Goal: Task Accomplishment & Management: Manage account settings

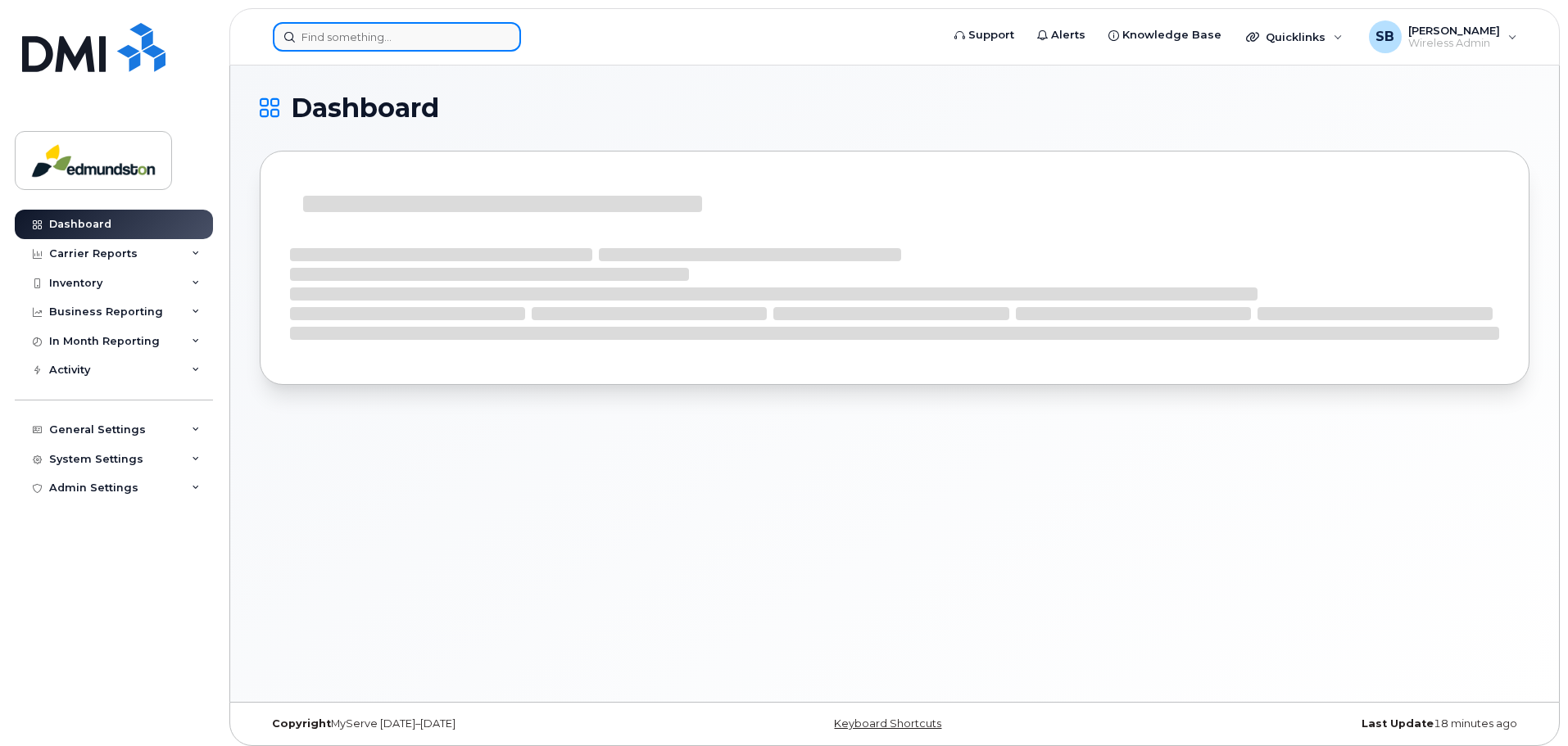
click at [365, 33] on input at bounding box center [397, 37] width 248 height 30
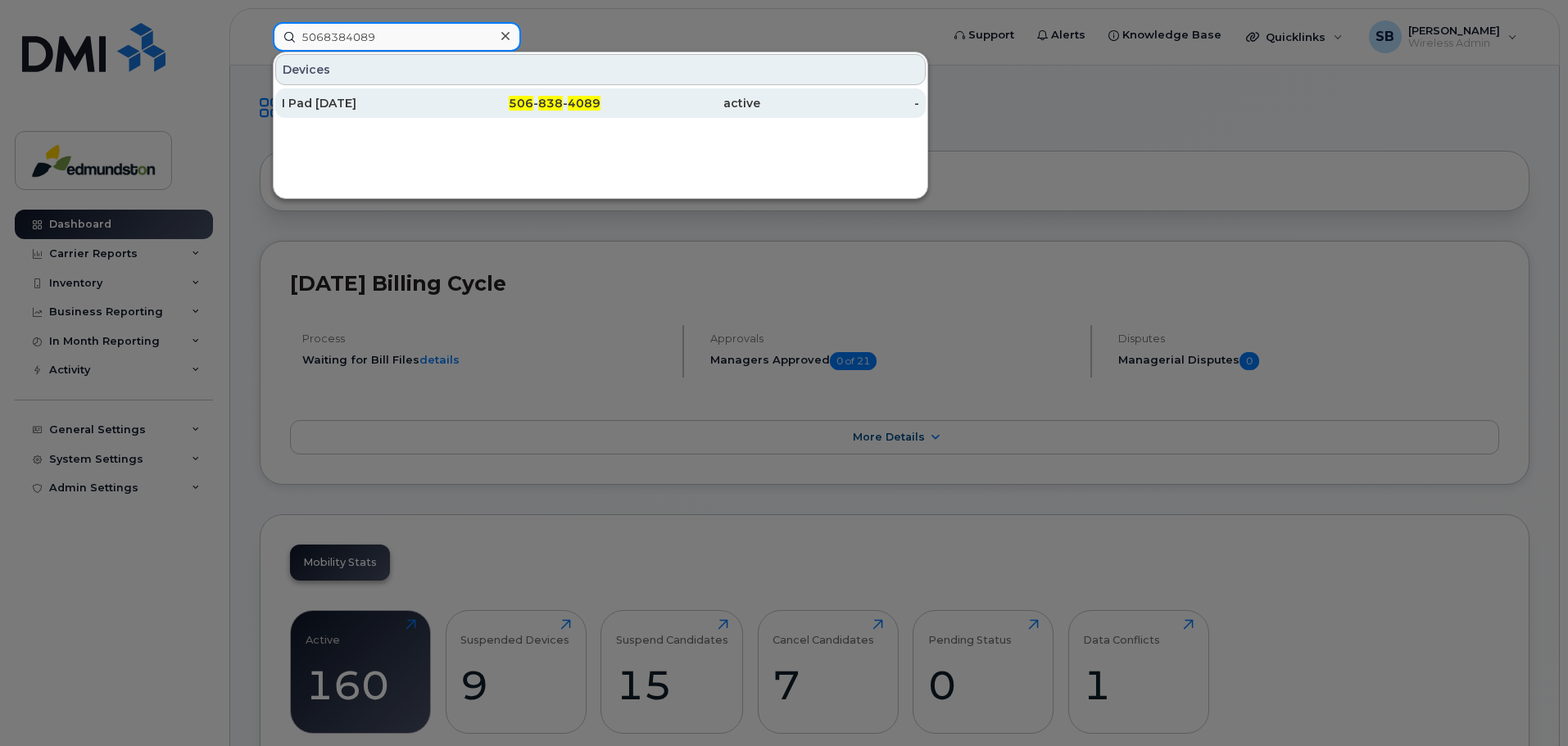
type input "5068384089"
click at [358, 107] on div "I Pad August 2025" at bounding box center [362, 103] width 160 height 17
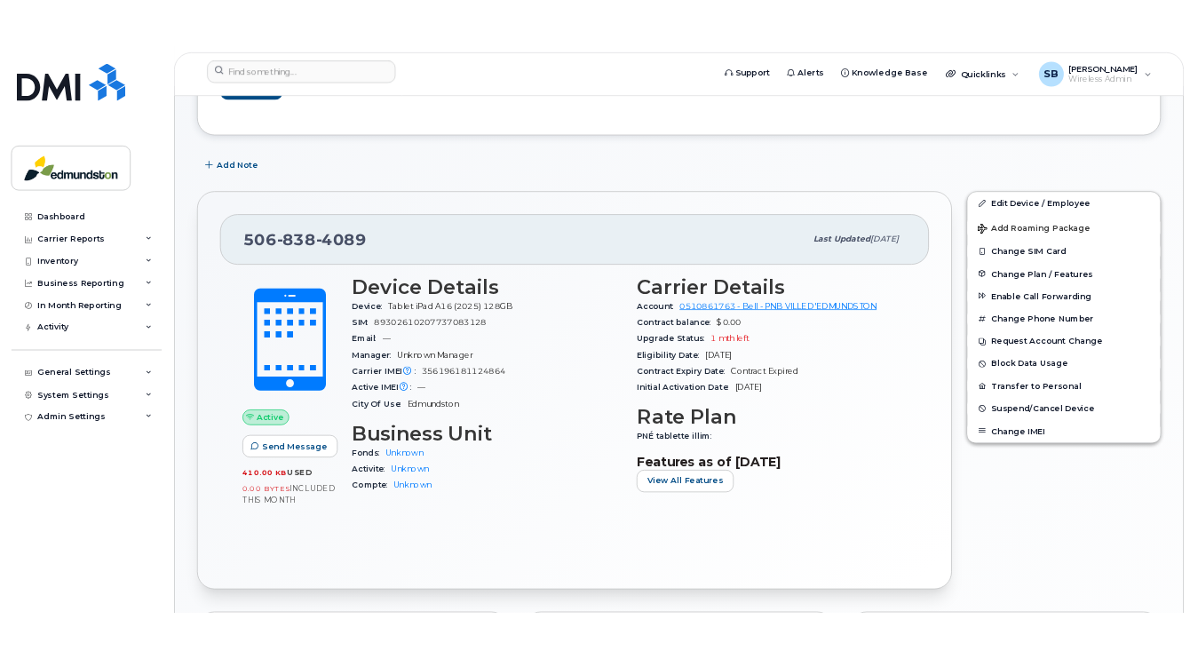
scroll to position [178, 0]
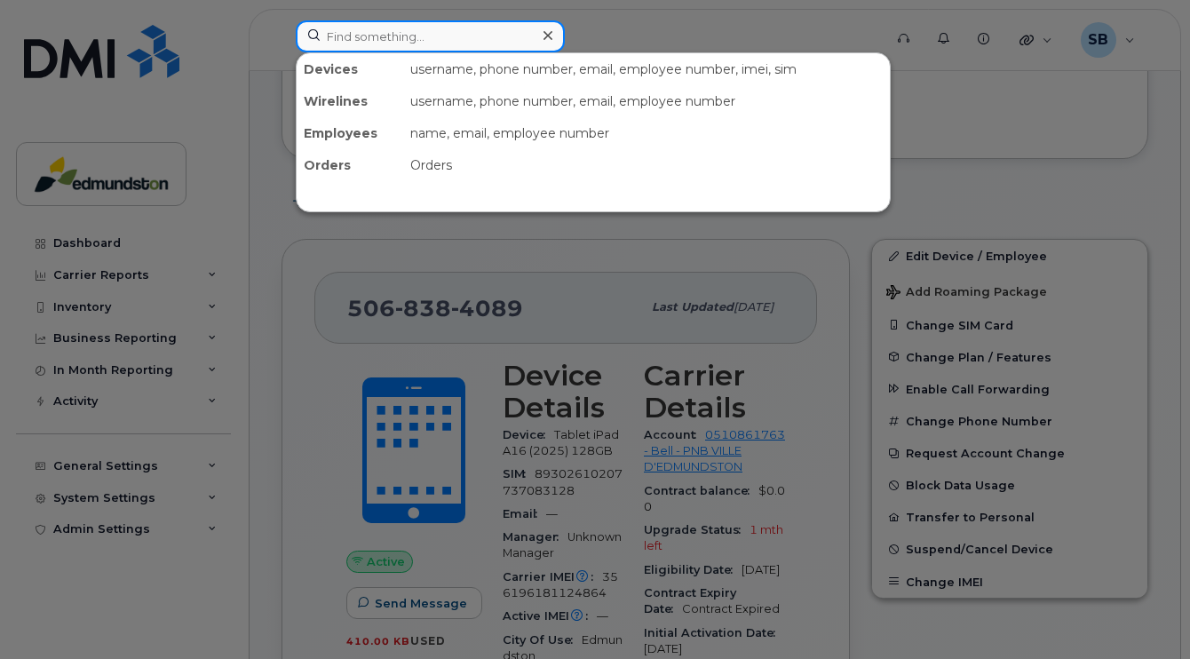
click at [363, 31] on input at bounding box center [430, 36] width 269 height 32
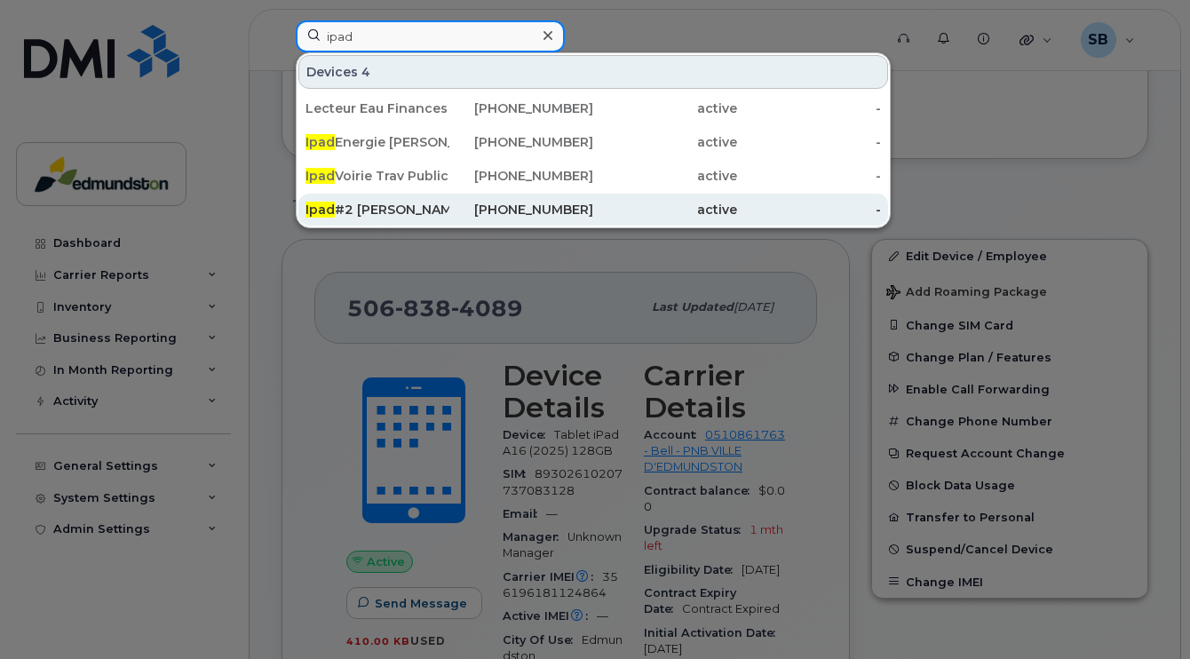
type input "ipad"
click at [388, 205] on div "Ipad #2 Gary Cyr" at bounding box center [378, 210] width 144 height 18
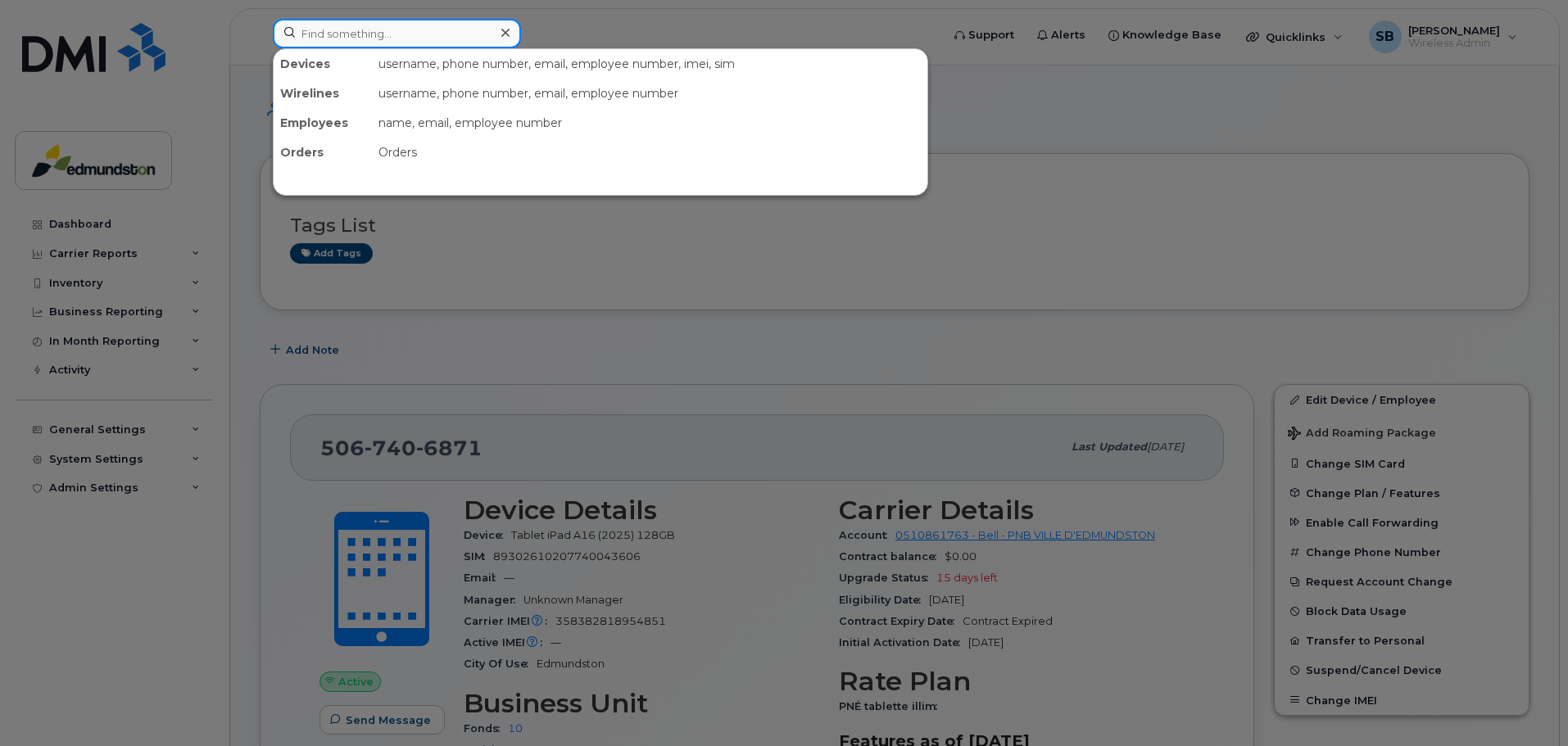
click at [375, 40] on input at bounding box center [397, 33] width 248 height 30
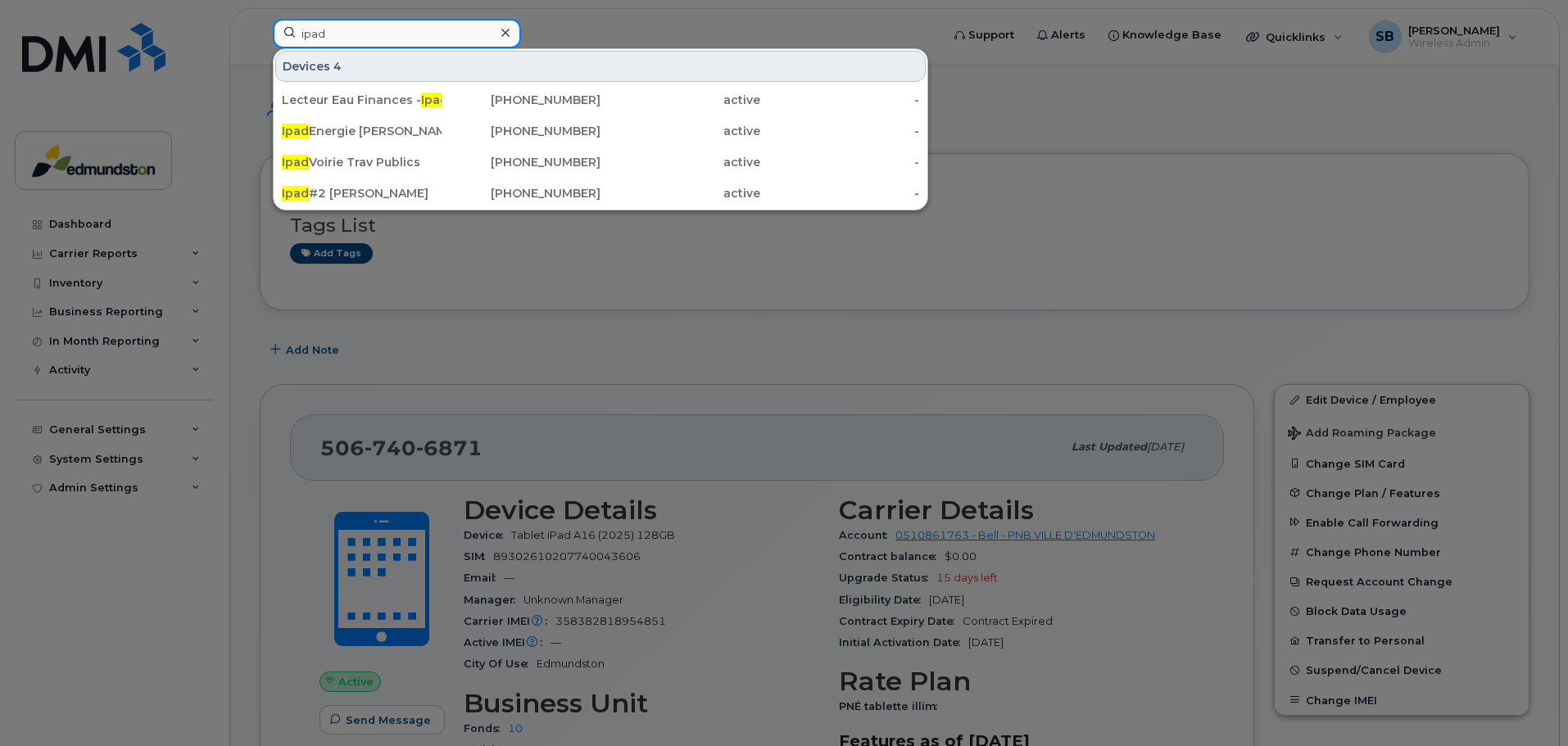
drag, startPoint x: 374, startPoint y: 41, endPoint x: 253, endPoint y: 32, distance: 121.3
click at [260, 32] on div "ipad Devices 4 Lecteur Eau Finances - Ipad 506-736-8358 active - Ipad Energie M…" at bounding box center [601, 36] width 683 height 36
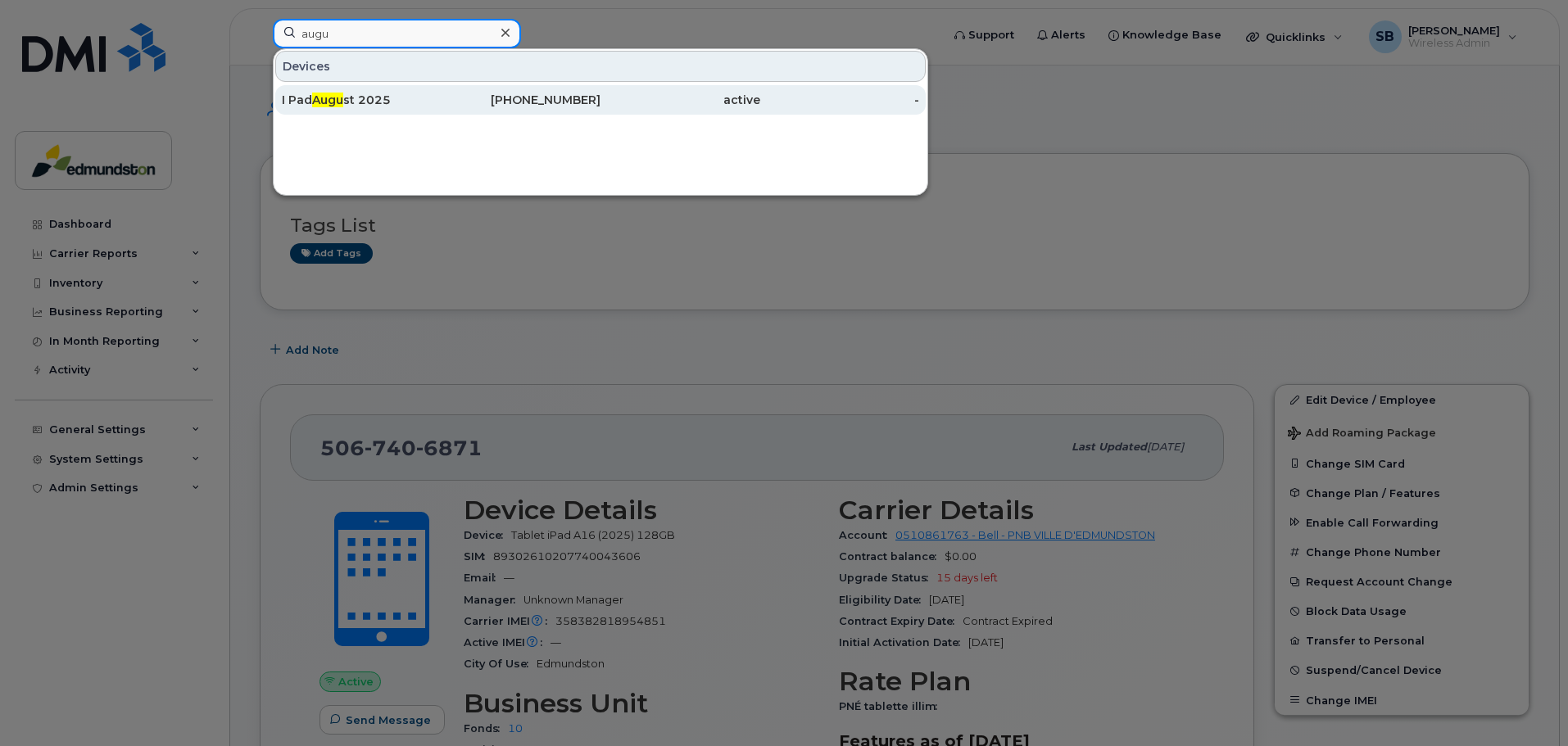
type input "augu"
click at [330, 88] on div "I Pad Augu st 2025" at bounding box center [362, 100] width 160 height 30
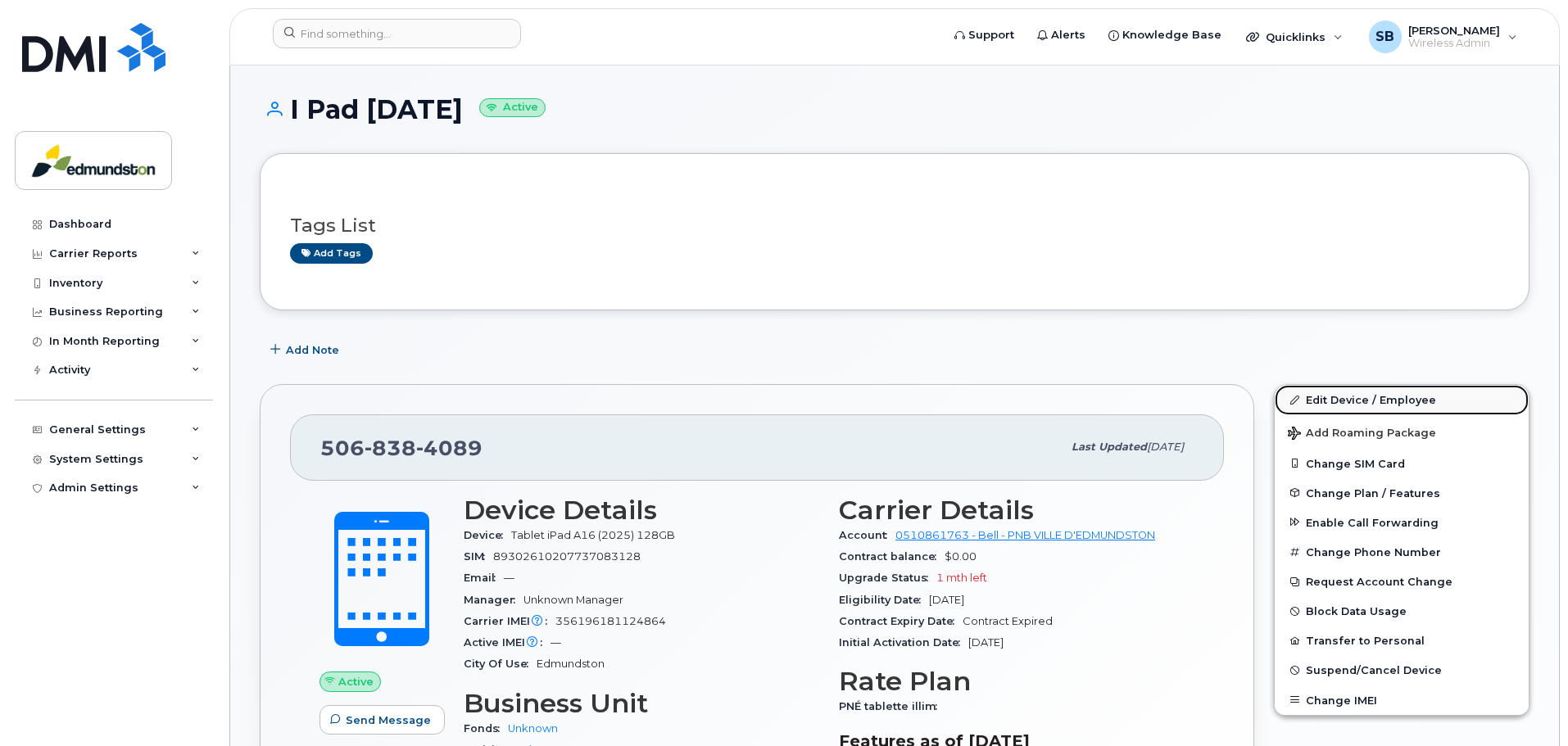
click at [1337, 398] on link "Edit Device / Employee" at bounding box center [1401, 399] width 254 height 30
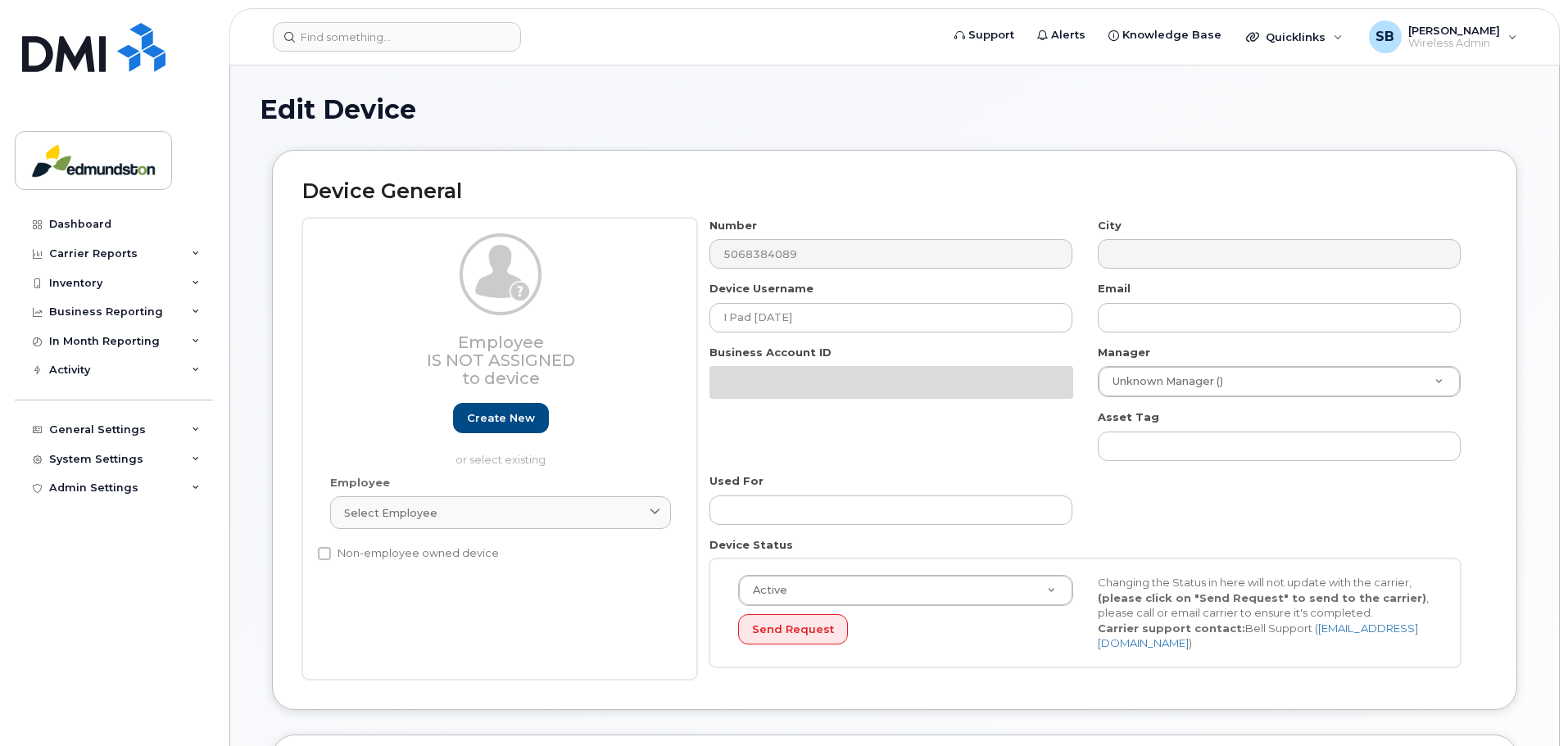
select select "7683642"
select select "7683643"
select select "7683644"
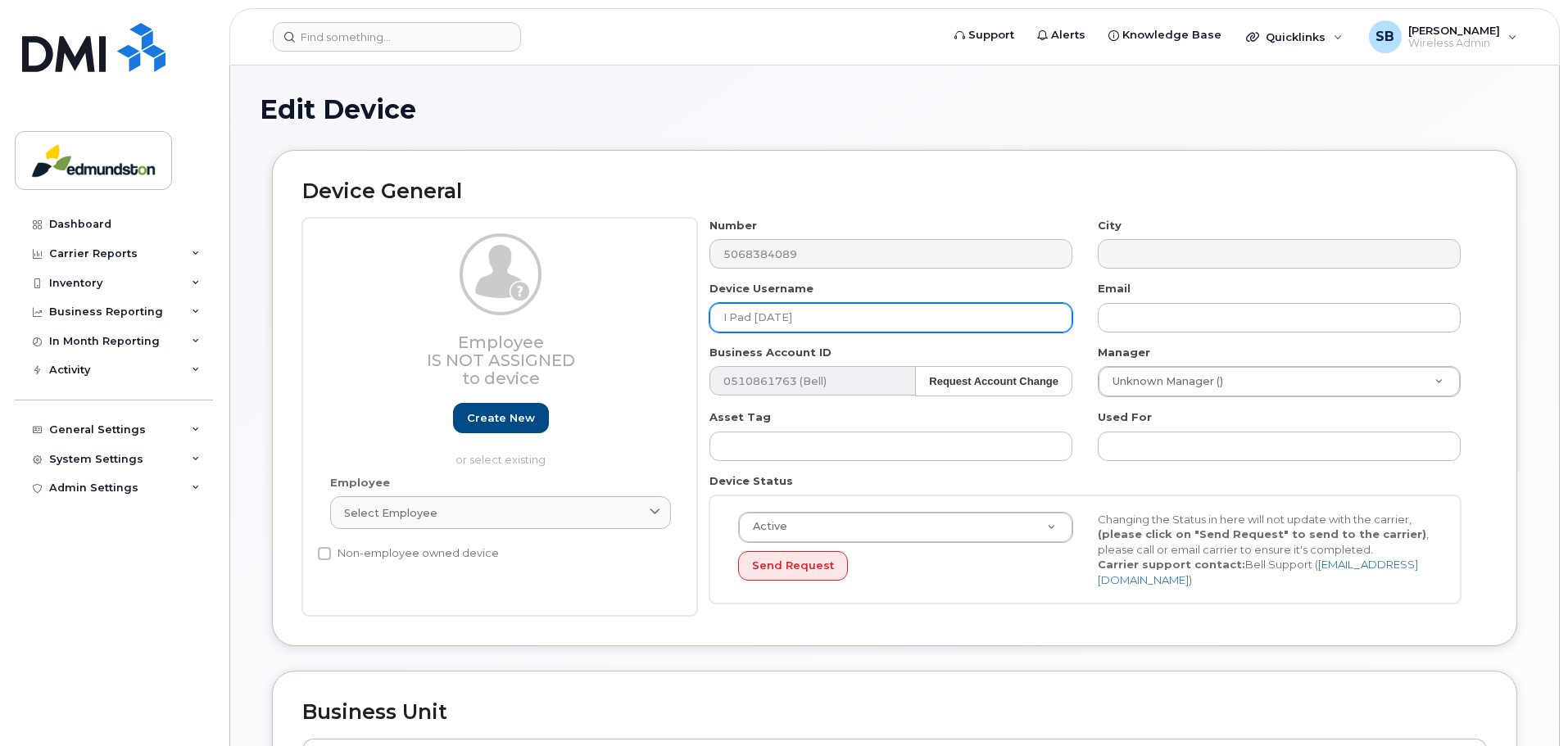
drag, startPoint x: 842, startPoint y: 319, endPoint x: 675, endPoint y: 320, distance: 167.0
click at [675, 320] on div "Employee Is not assigned to device Create new or select existing Employee Selec…" at bounding box center [895, 417] width 1184 height 399
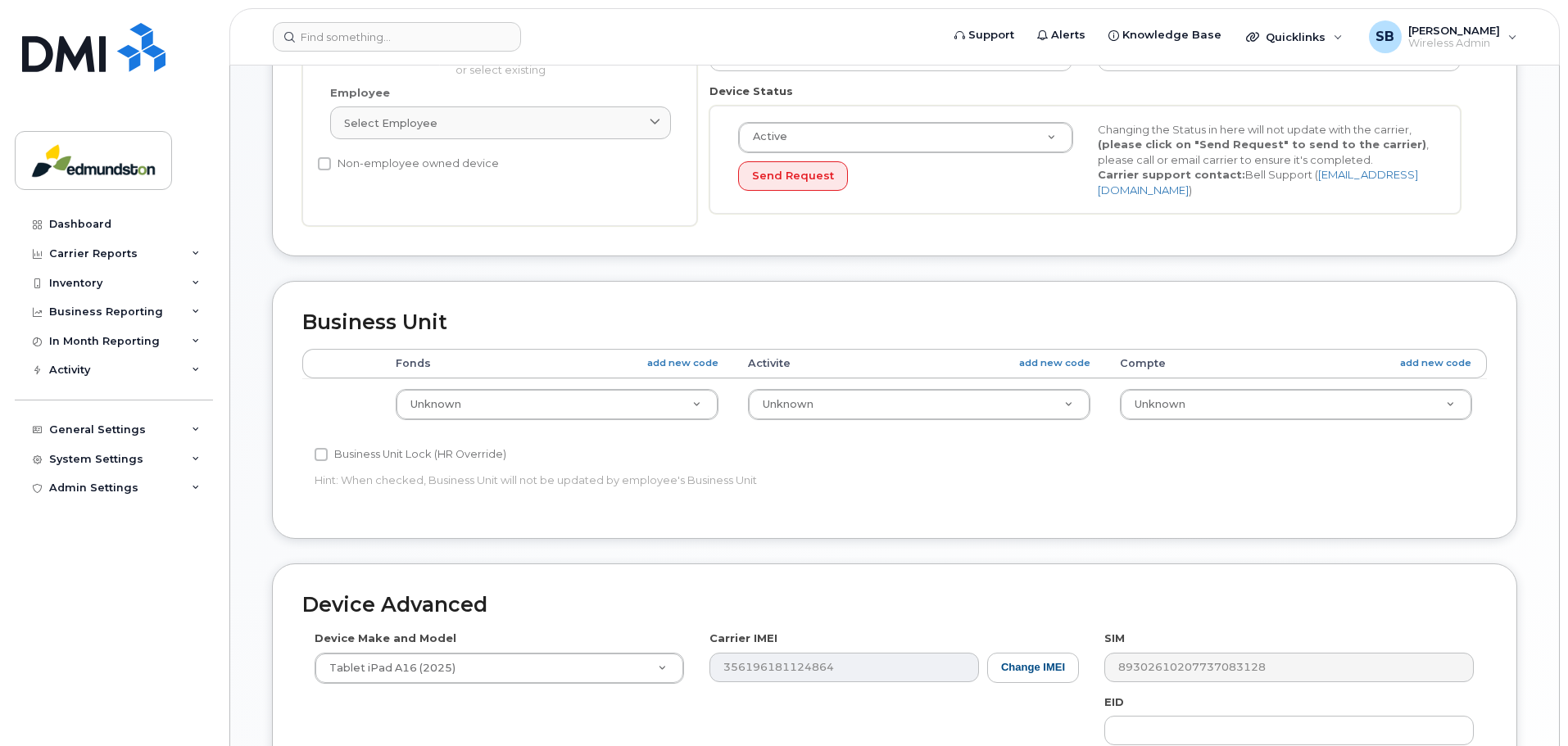
scroll to position [656, 0]
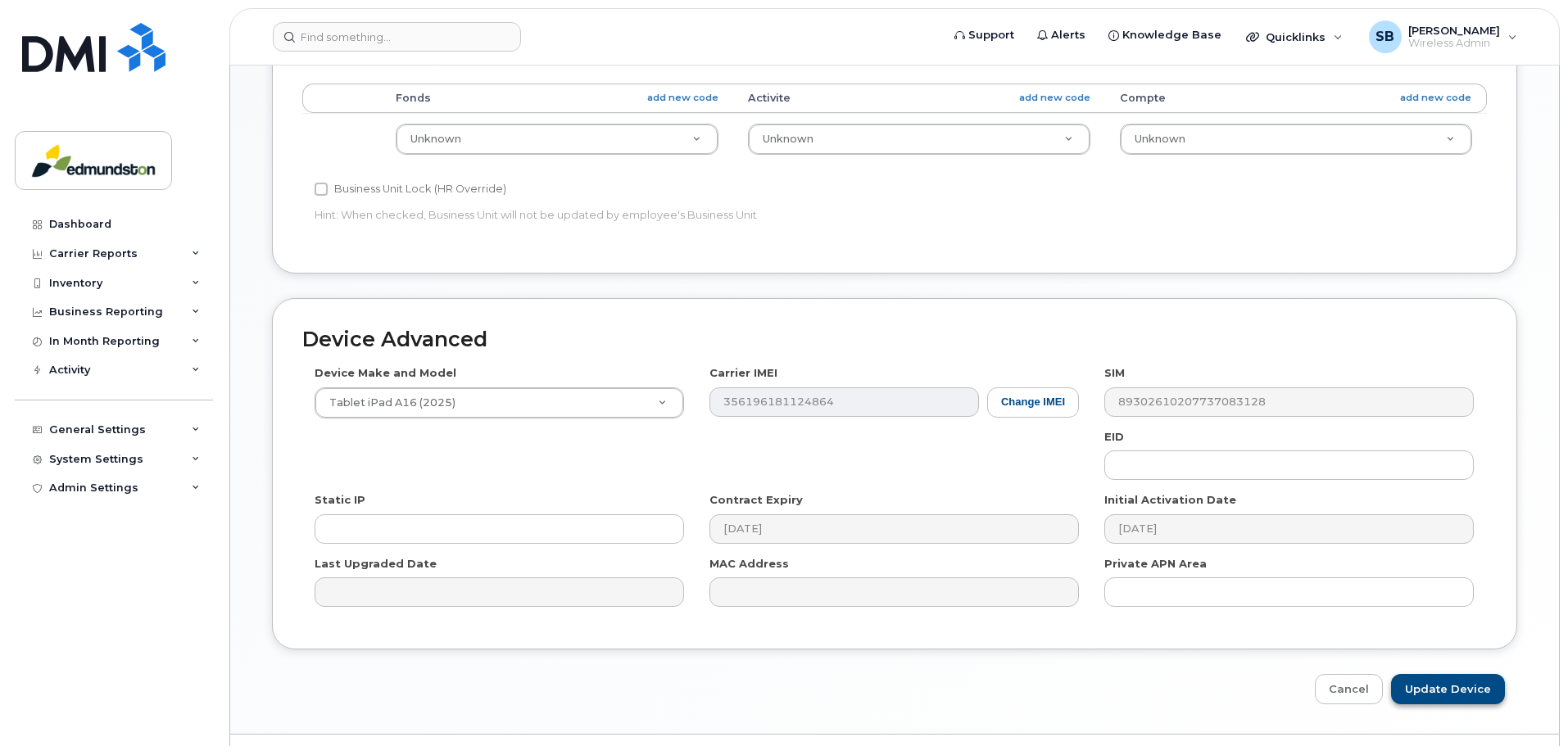
type input "Energie Linesman 9"
click at [1433, 674] on input "Update Device" at bounding box center [1447, 689] width 113 height 30
type input "Saving..."
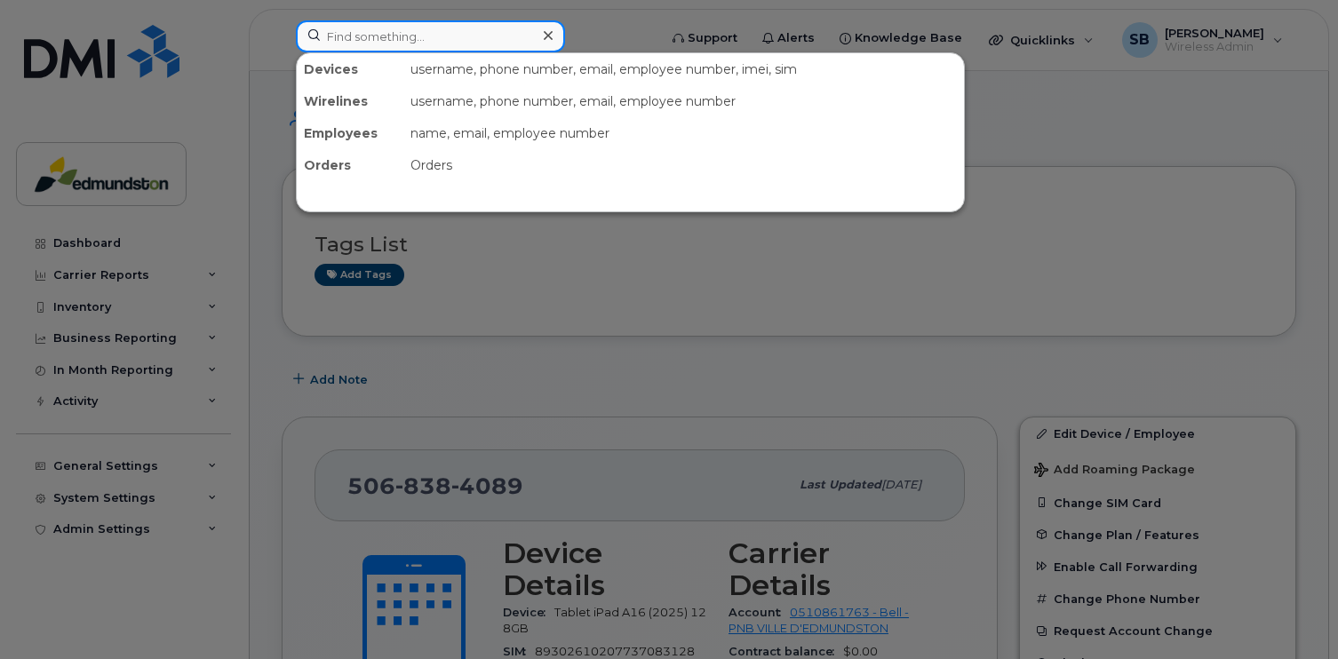
click at [427, 41] on input at bounding box center [430, 36] width 269 height 32
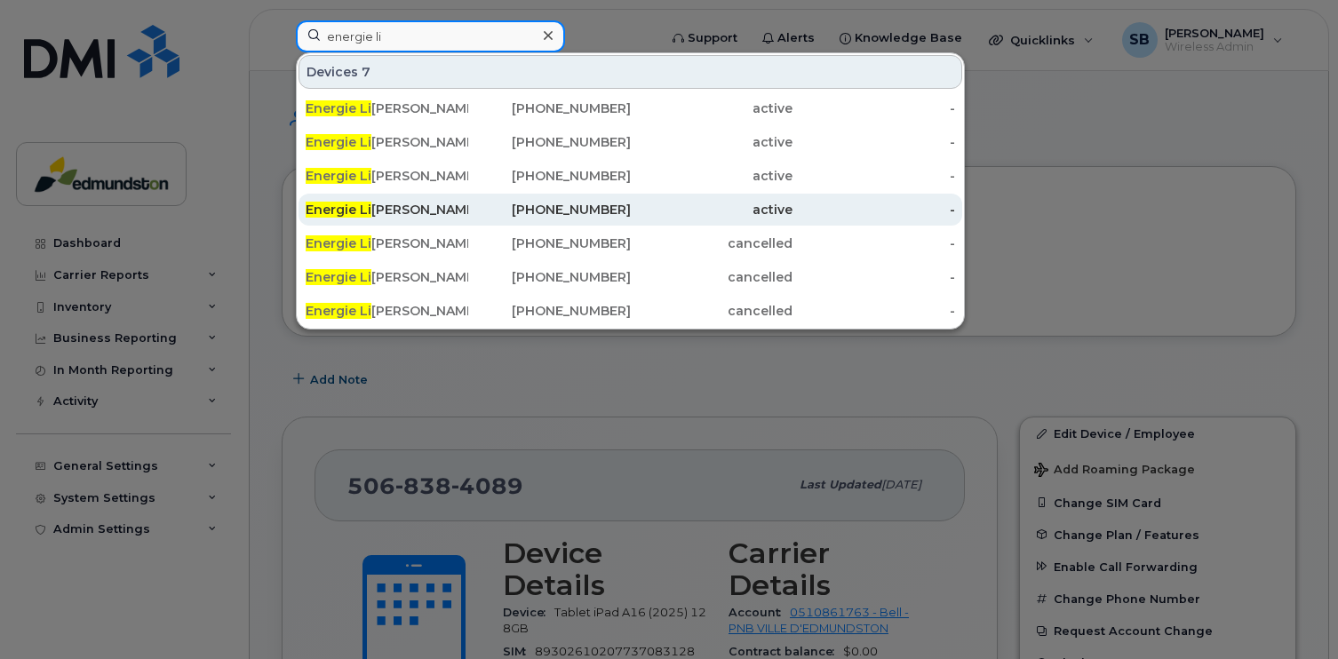
type input "energie li"
click at [420, 204] on div "Energie Li nesman 9" at bounding box center [387, 210] width 163 height 18
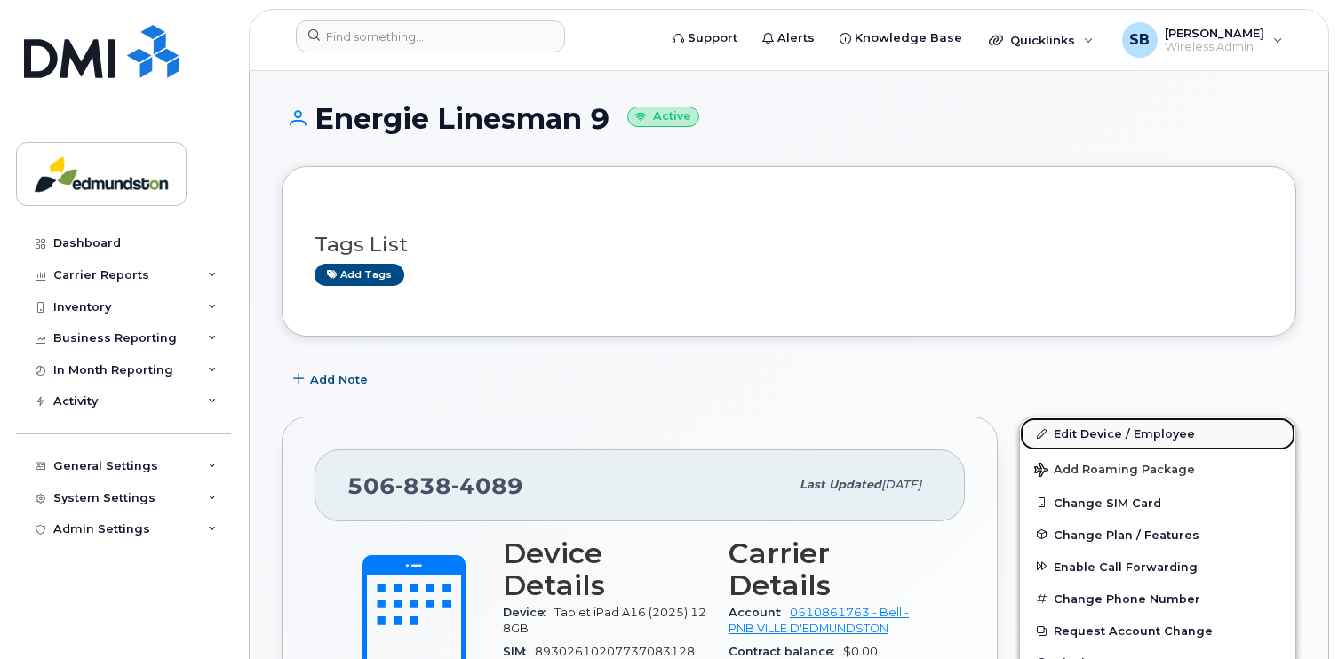
click at [1135, 428] on link "Edit Device / Employee" at bounding box center [1157, 433] width 275 height 32
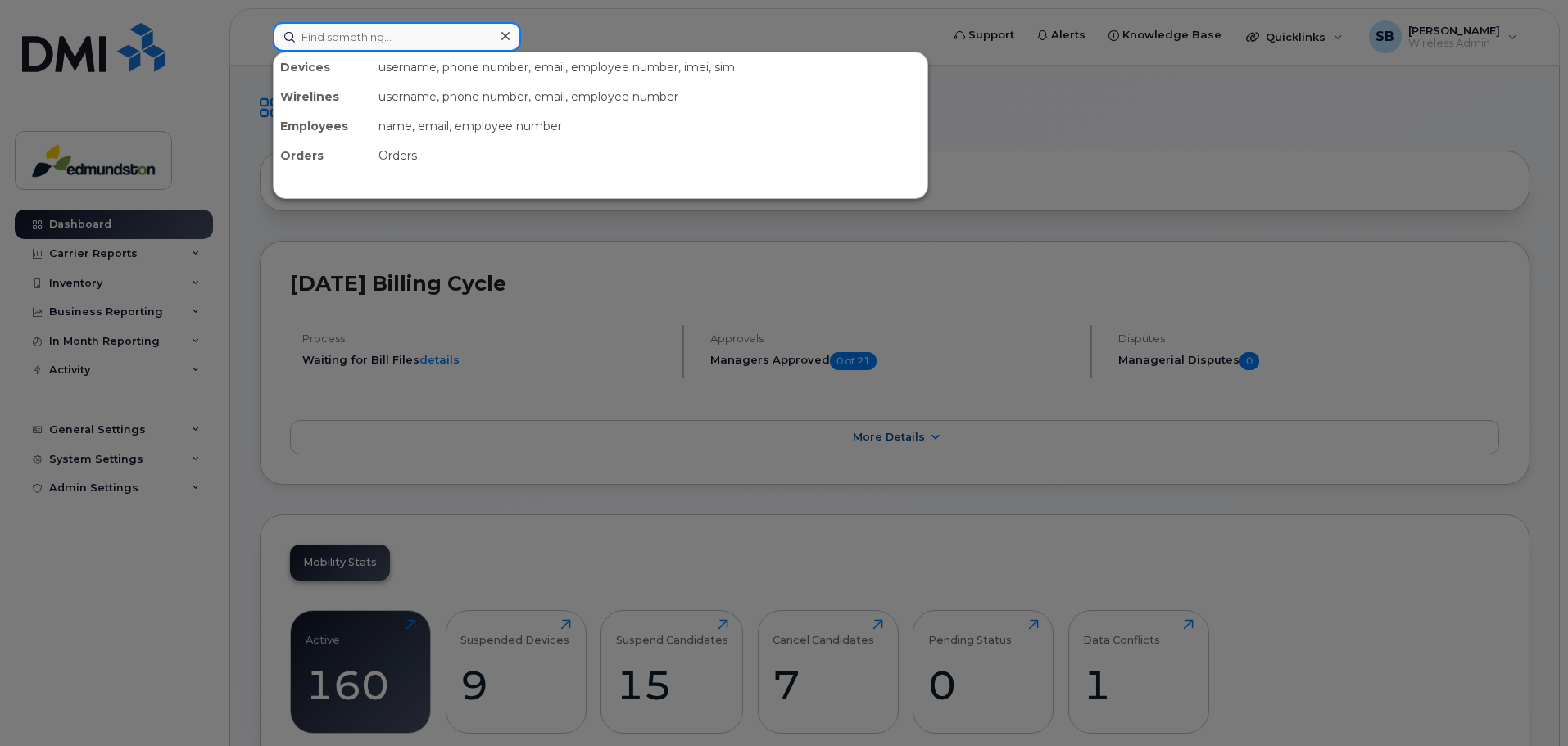
click at [356, 40] on input at bounding box center [397, 37] width 248 height 30
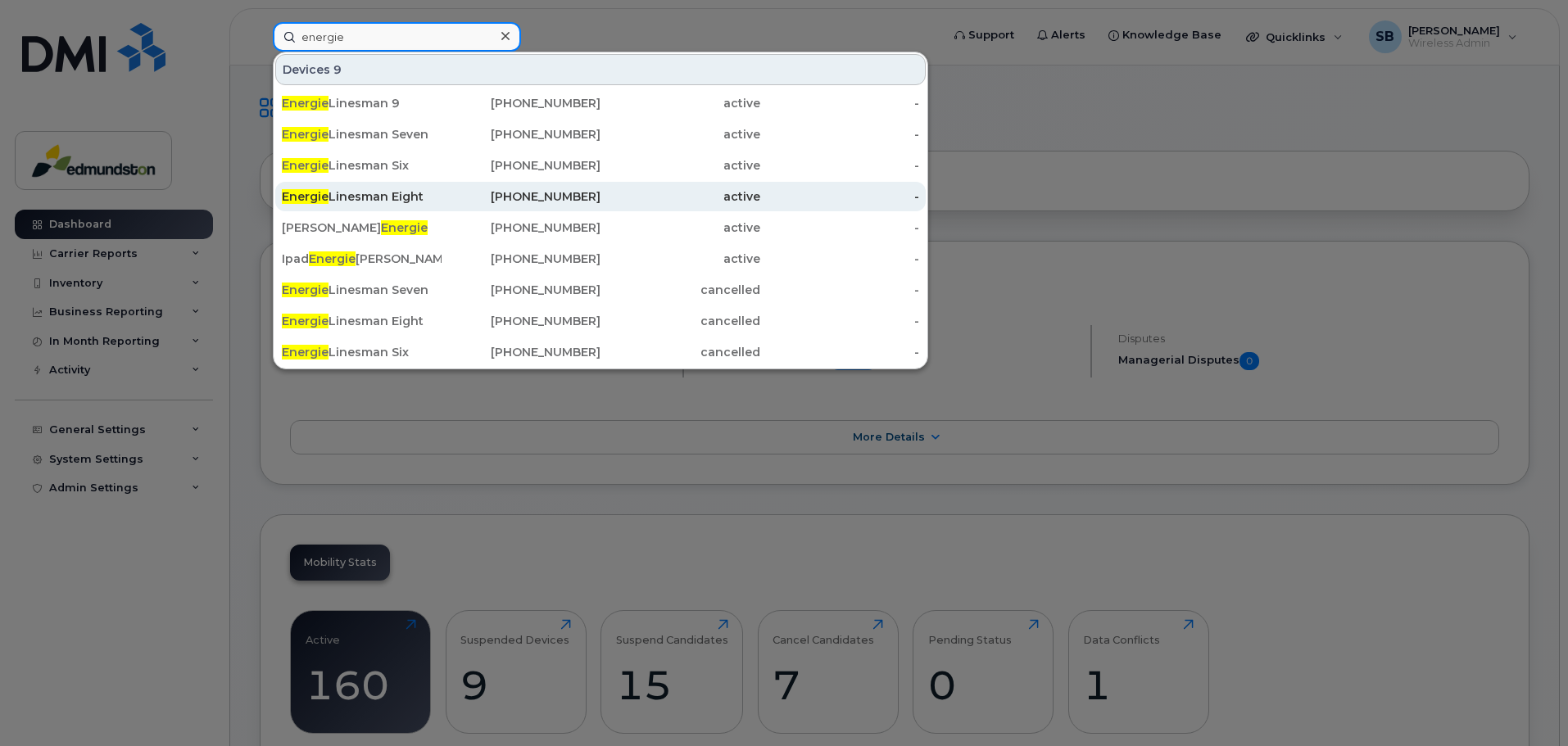
type input "energie"
click at [378, 189] on div "Energie Linesman Eight" at bounding box center [362, 196] width 160 height 17
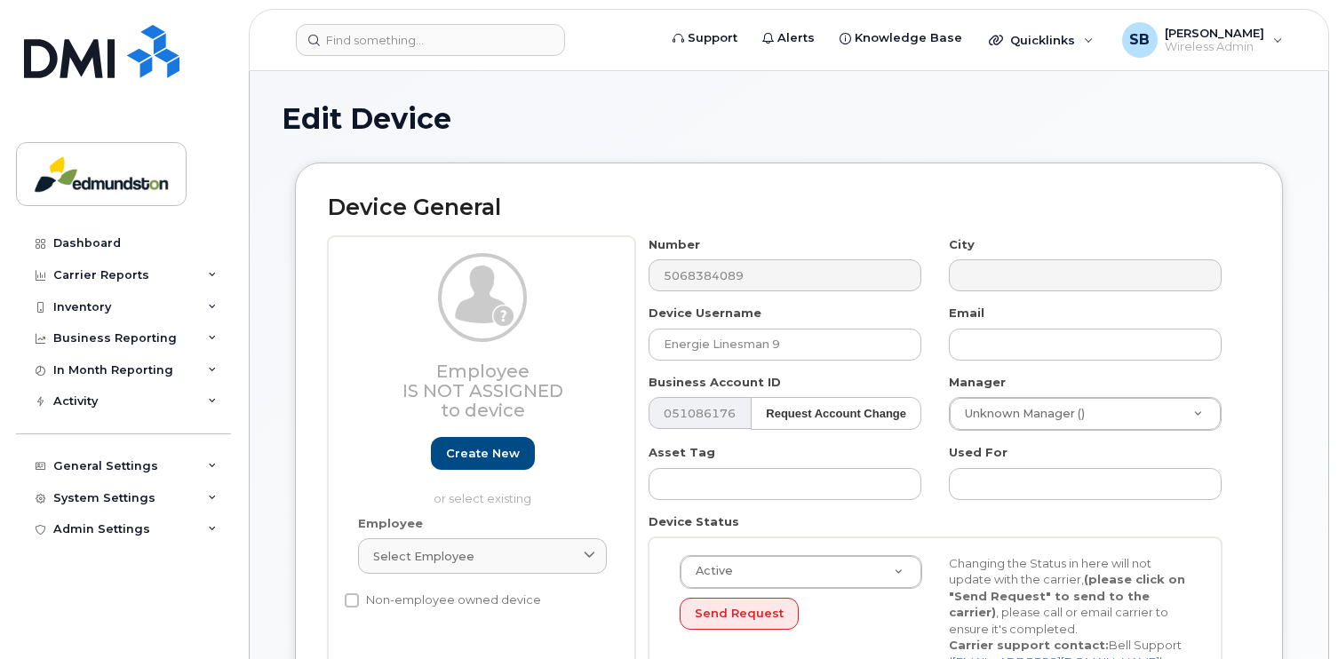
select select "7683642"
select select "7683643"
select select "7683644"
click at [826, 339] on input "Energie Linesman 9" at bounding box center [784, 345] width 273 height 32
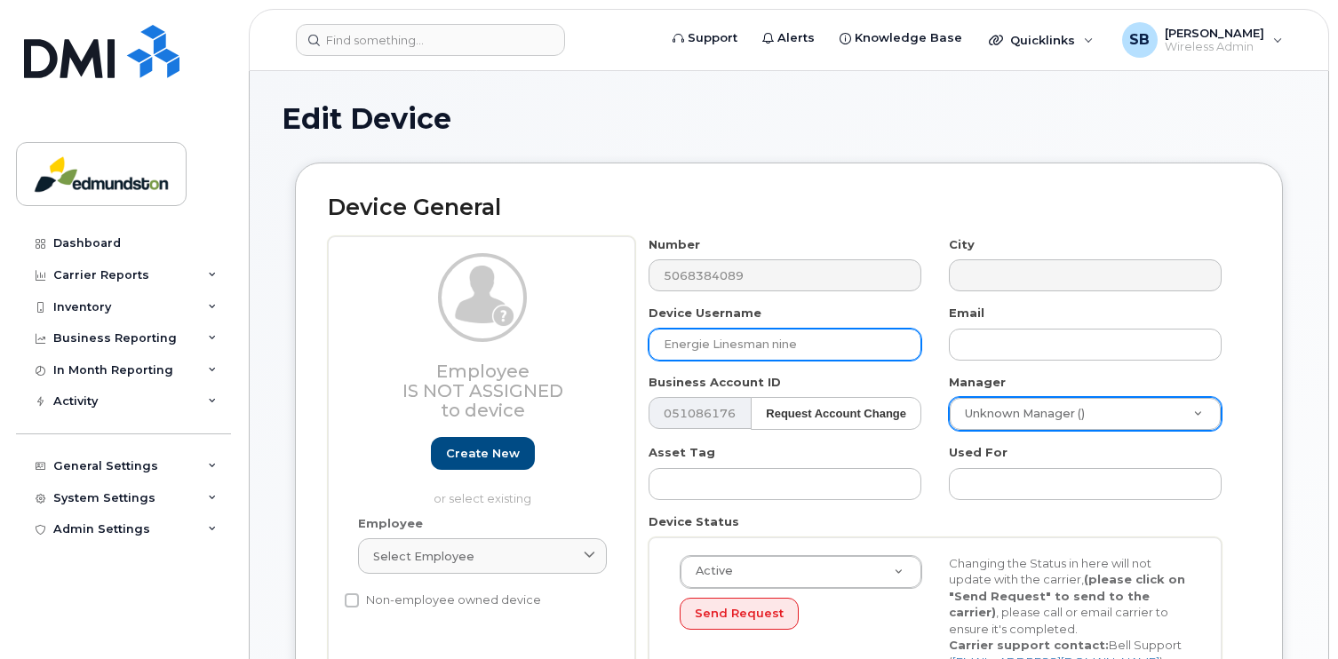
type input "Energie Linesman nine"
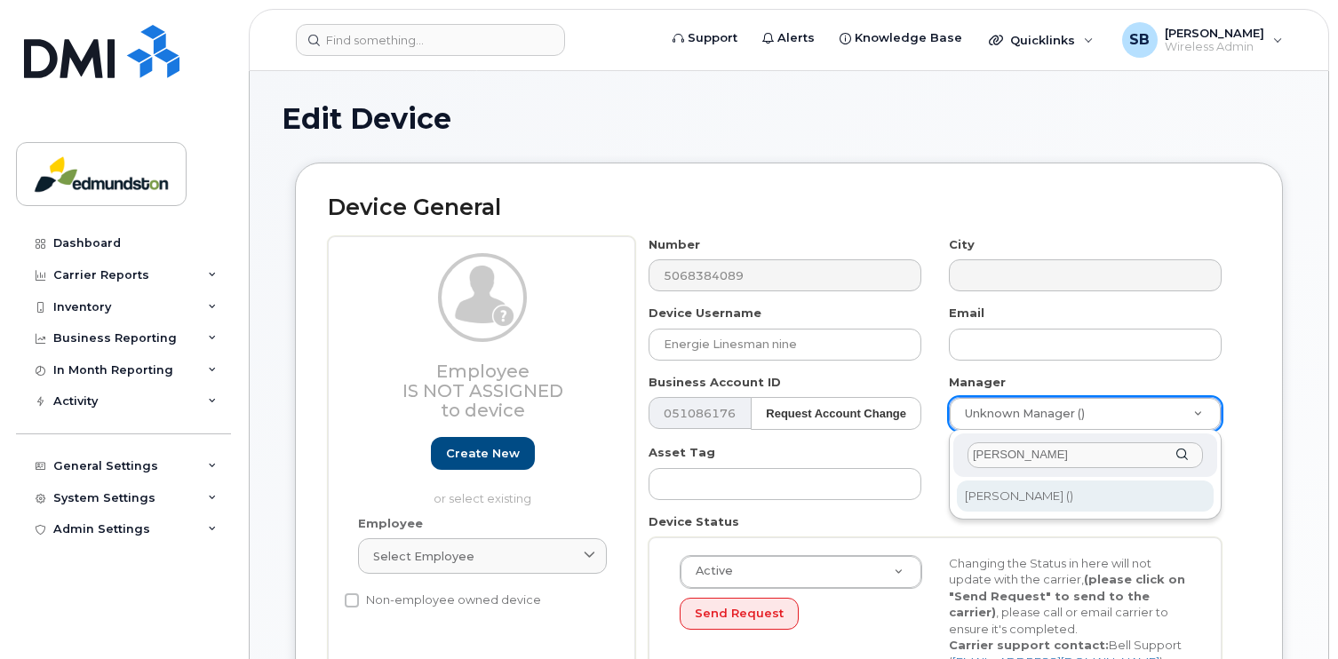
type input "kevin"
type input "1864486"
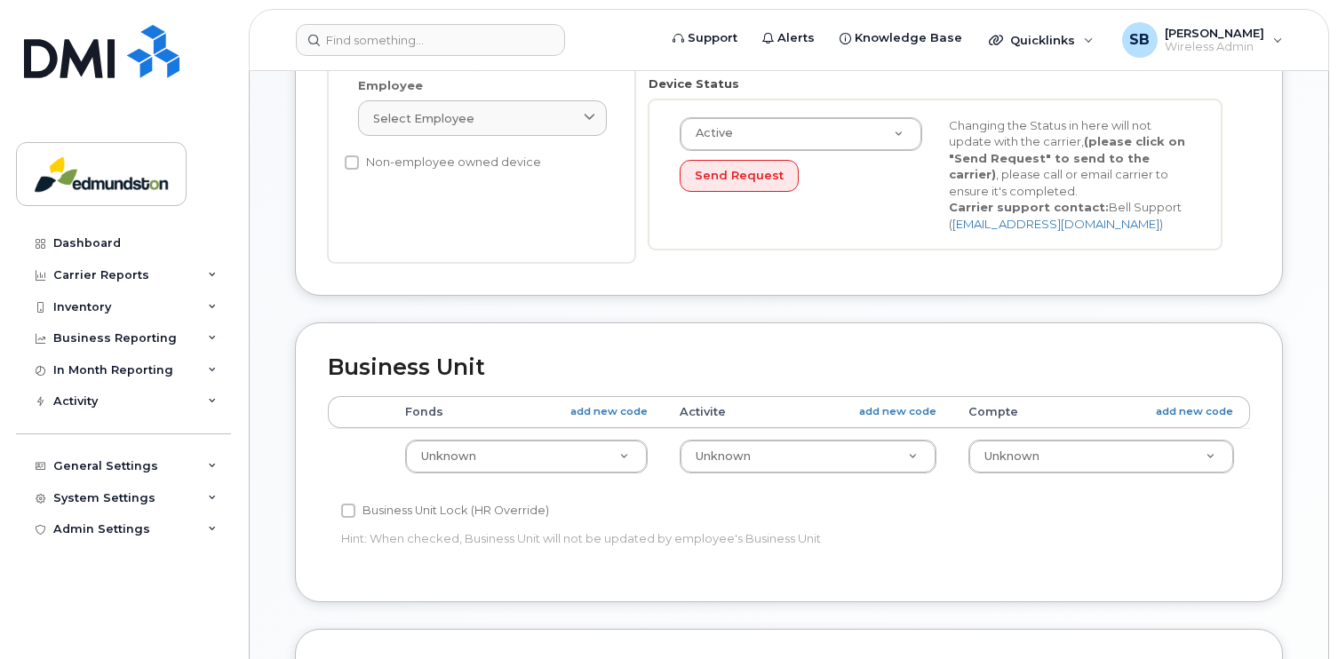
scroll to position [444, 0]
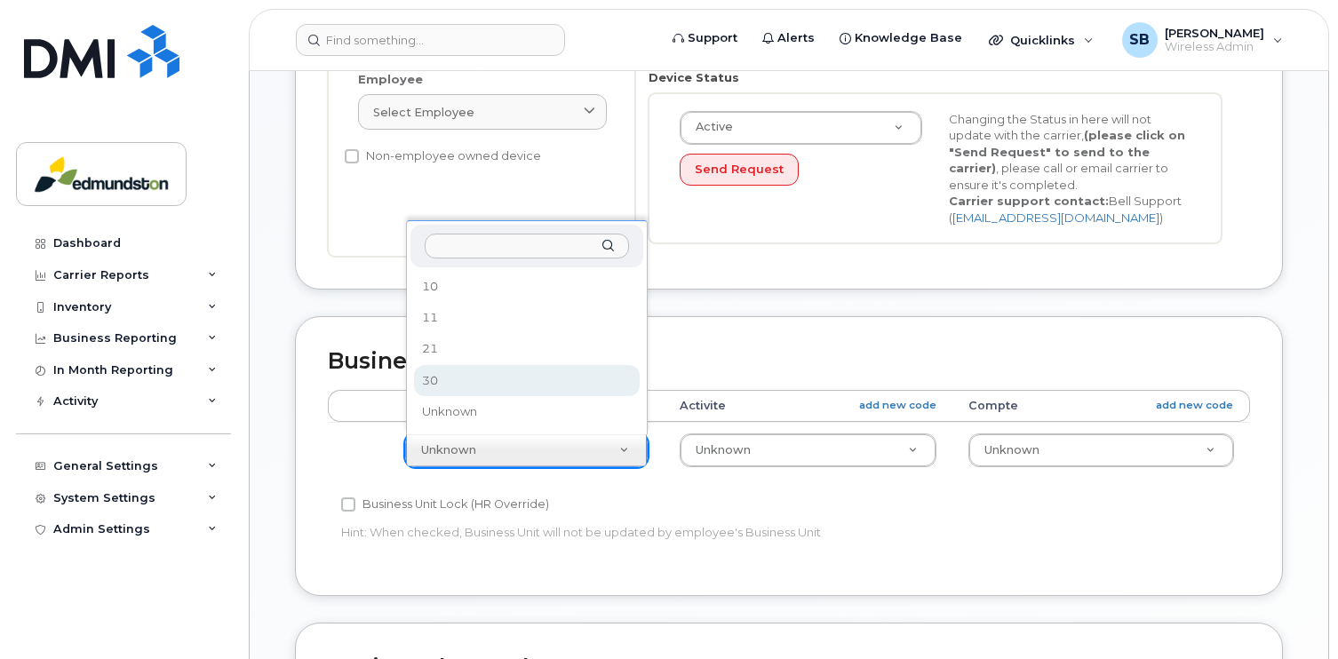
select select "7683648"
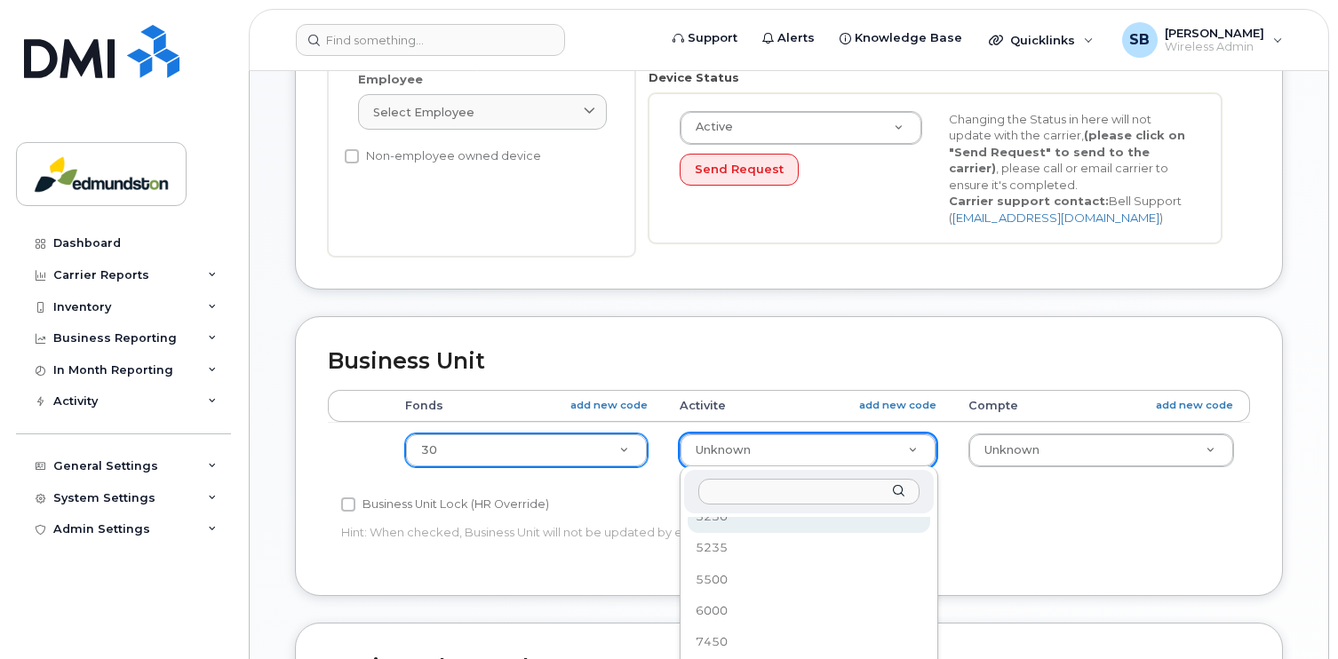
scroll to position [940, 0]
click at [722, 492] on input "text" at bounding box center [808, 492] width 221 height 26
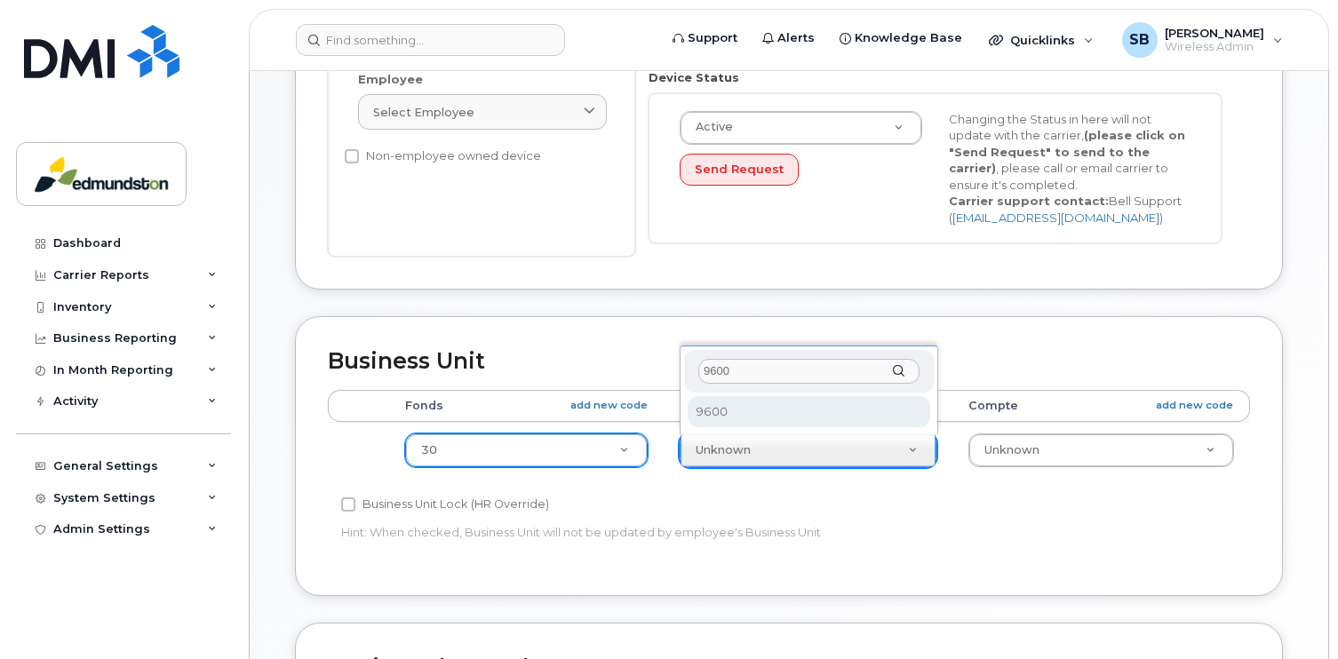
type input "9600"
select select "7683671"
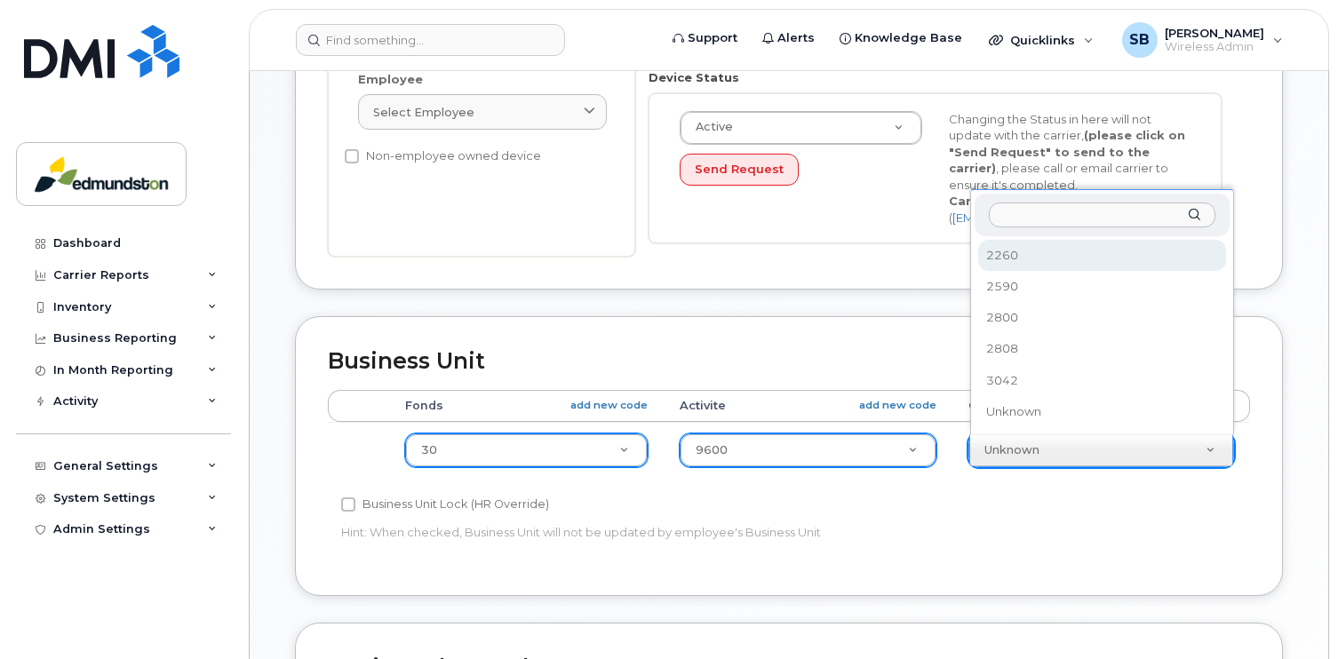
select select "7683689"
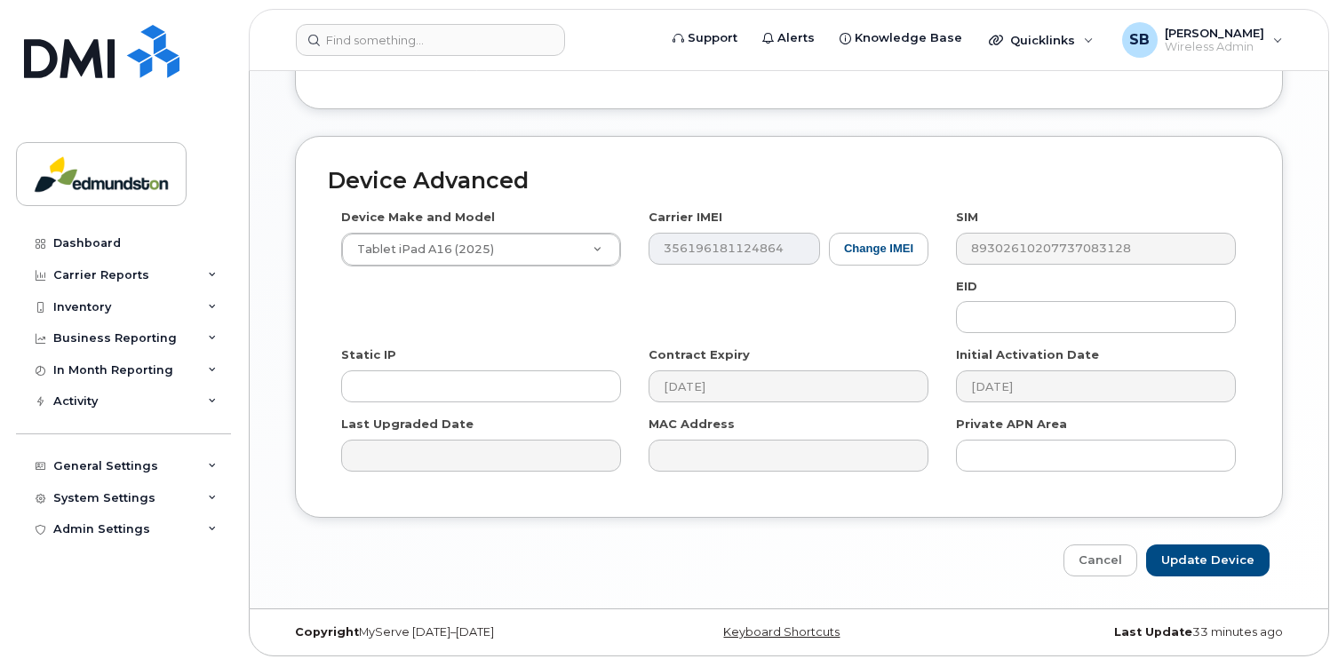
scroll to position [937, 0]
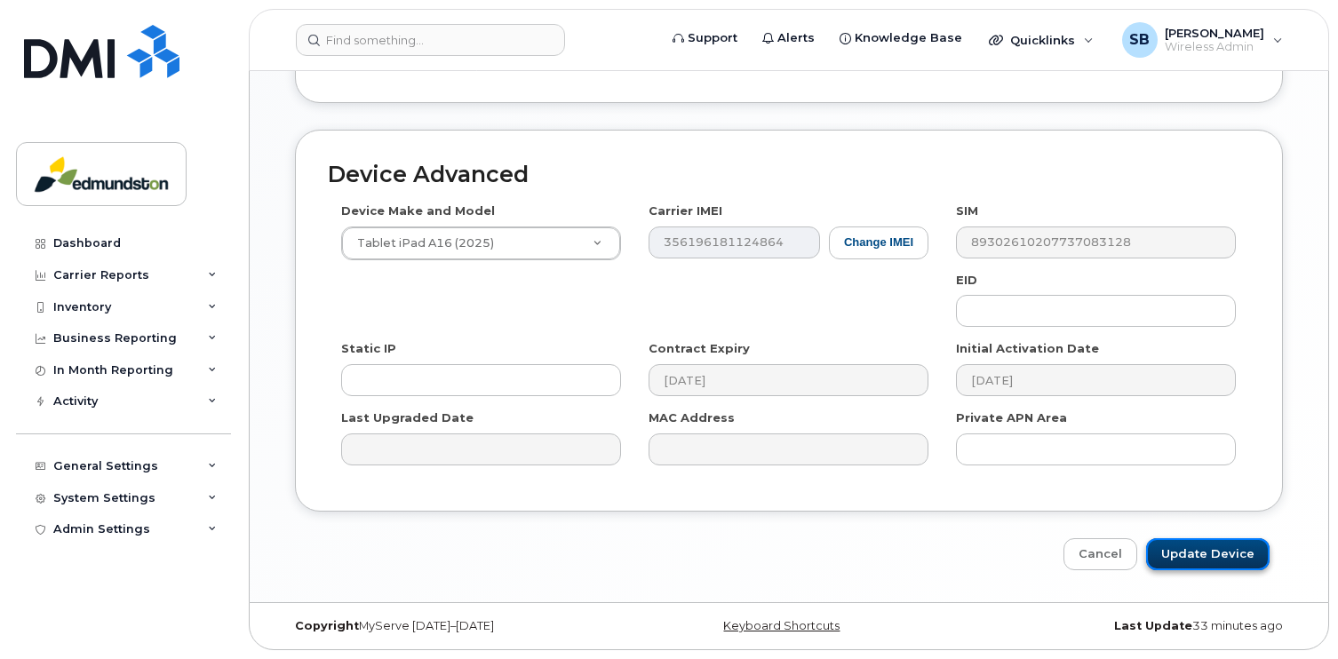
click at [1228, 560] on input "Update Device" at bounding box center [1207, 554] width 123 height 33
type input "Saving..."
